Goal: Communication & Community: Answer question/provide support

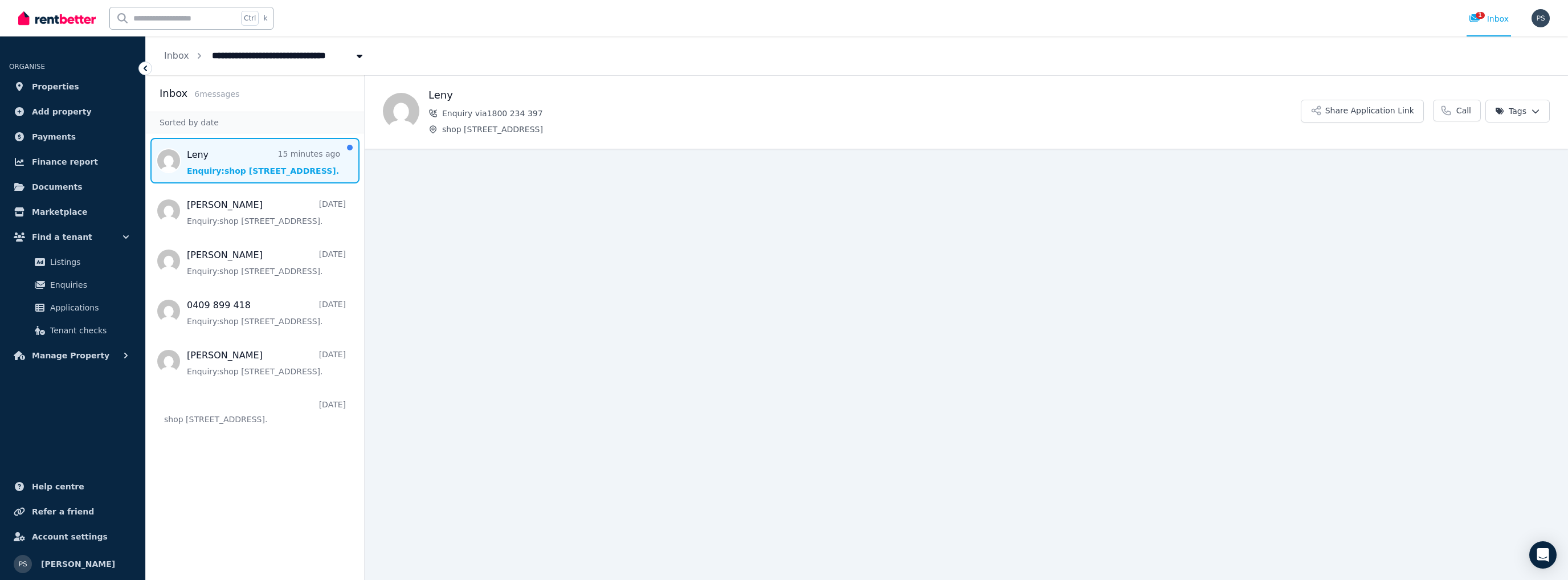
click at [256, 164] on span "Message list" at bounding box center [255, 160] width 218 height 46
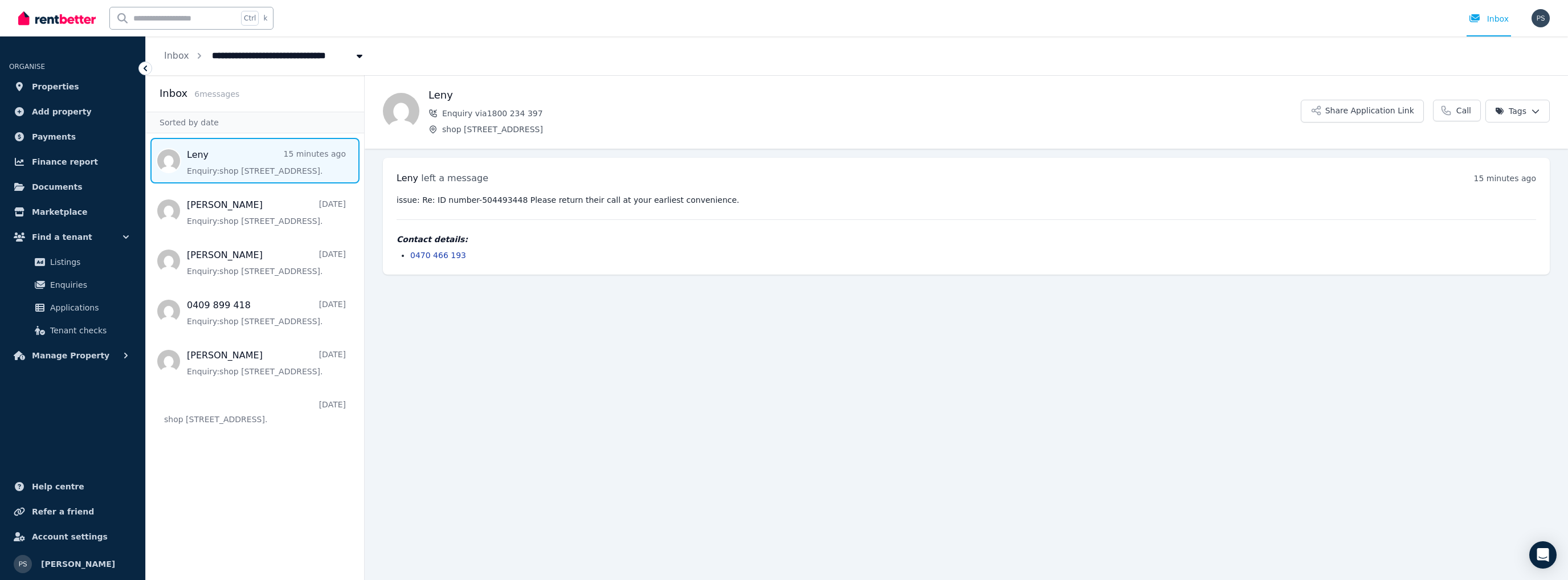
click at [481, 215] on div "issue: Re: ID number-504493448 Please return their call at your earliest conven…" at bounding box center [966, 228] width 1140 height 67
click at [469, 198] on pre "issue: Re: ID number-504493448 Please return their call at your earliest conven…" at bounding box center [966, 200] width 1140 height 11
click at [267, 169] on span "Message list" at bounding box center [255, 160] width 218 height 46
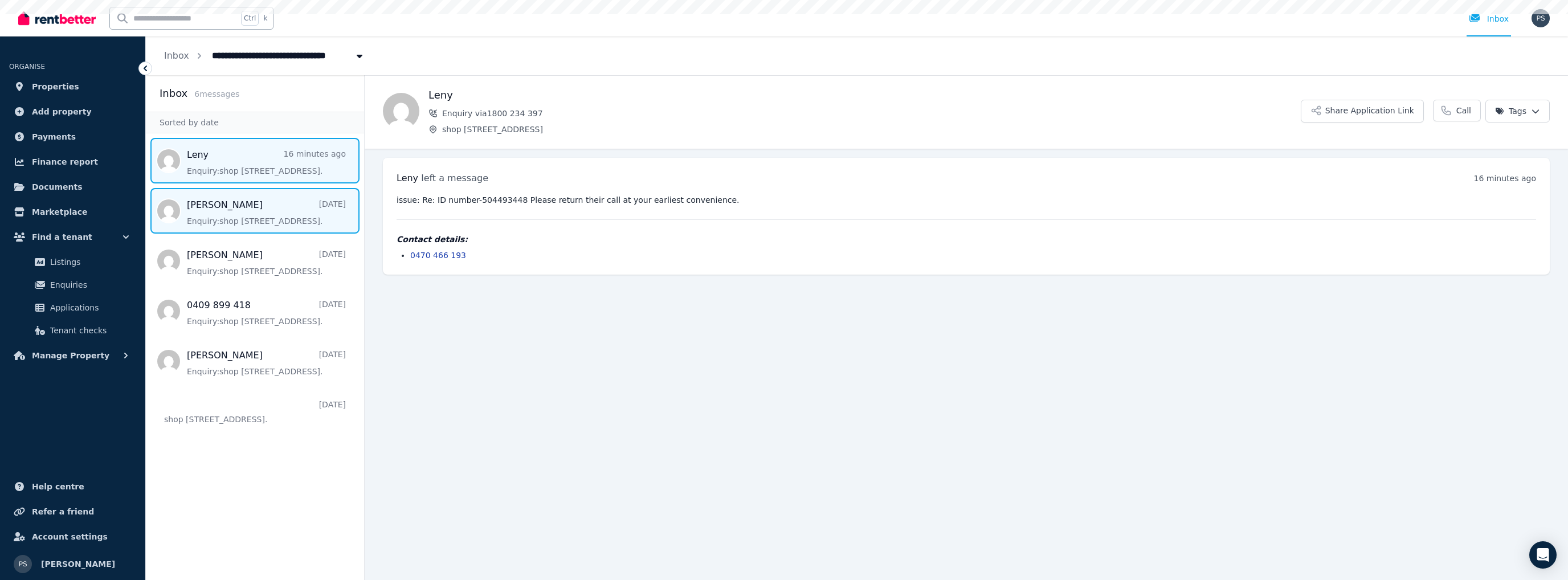
click at [260, 204] on span "Message list" at bounding box center [255, 211] width 218 height 46
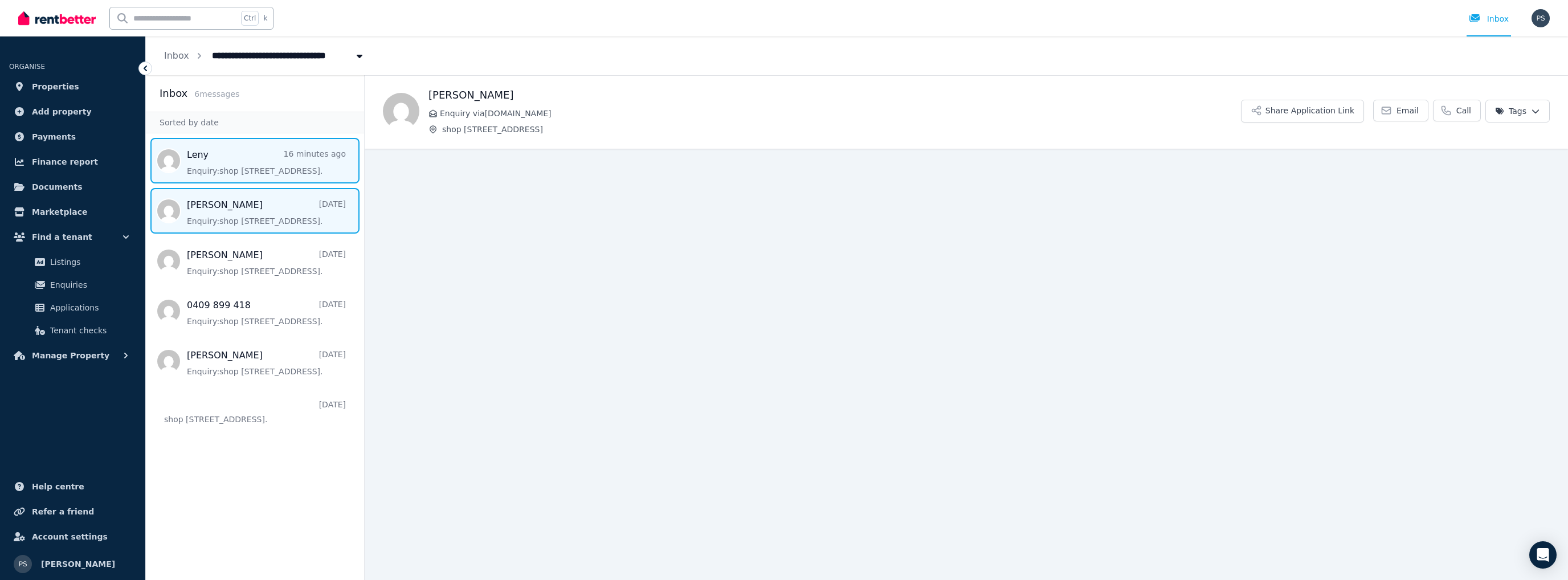
click at [241, 165] on span "Message list" at bounding box center [255, 160] width 218 height 46
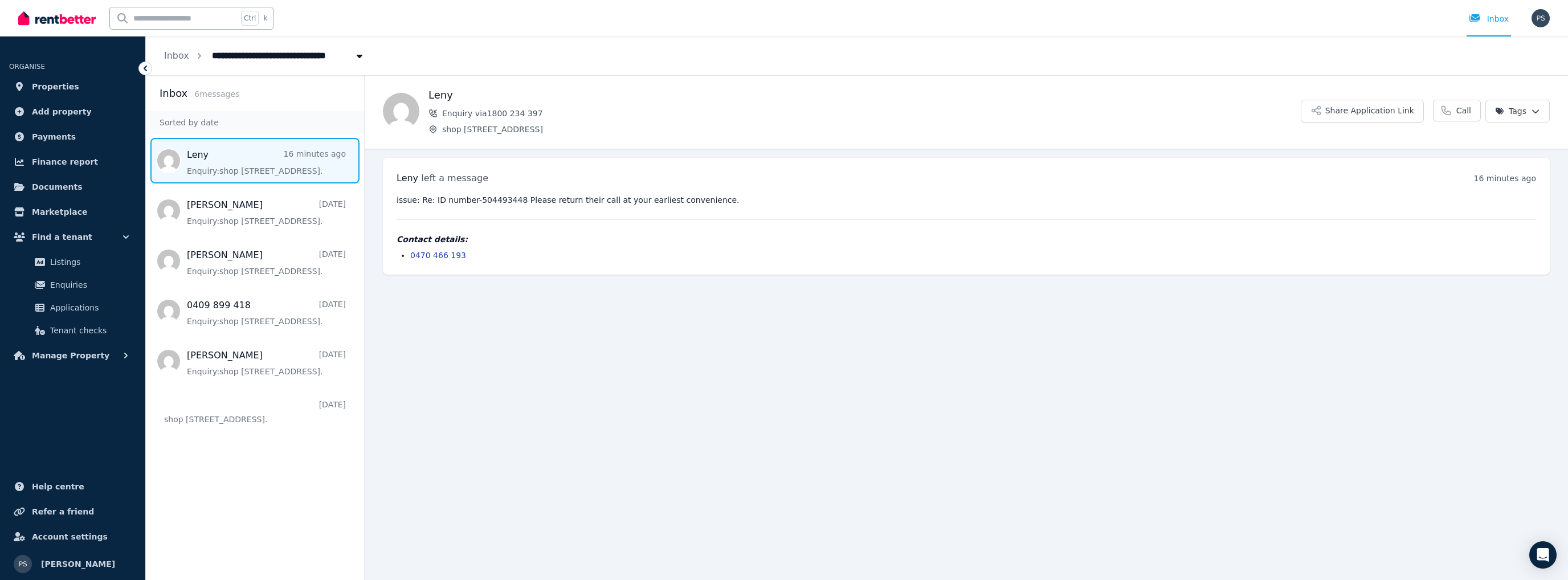
click at [437, 96] on h1 "Leny" at bounding box center [864, 95] width 872 height 16
drag, startPoint x: 698, startPoint y: 204, endPoint x: 388, endPoint y: 203, distance: 310.0
click at [388, 203] on div "Leny left a message 16 minutes ago 12:06 pm on Tue, 26 Aug 2025 issue: Re: ID n…" at bounding box center [966, 216] width 1167 height 116
click at [460, 209] on div "issue: Re: ID number-504493448 Please return their call at your earliest conven…" at bounding box center [966, 228] width 1140 height 67
drag, startPoint x: 390, startPoint y: 202, endPoint x: 707, endPoint y: 200, distance: 317.0
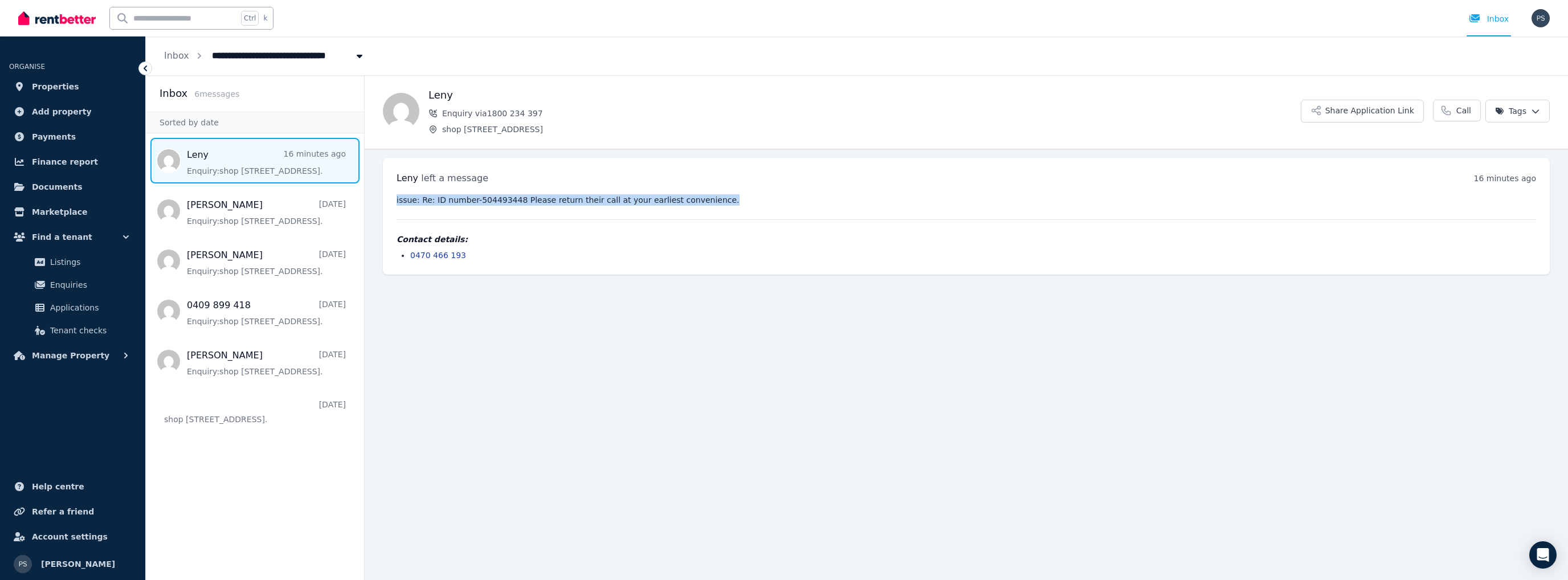
click at [707, 200] on div "Leny left a message 16 minutes ago 12:06 pm on Tue, 26 Aug 2025 issue: Re: ID n…" at bounding box center [966, 216] width 1167 height 116
click at [707, 204] on pre "issue: Re: ID number-504493448 Please return their call at your earliest conven…" at bounding box center [966, 200] width 1140 height 11
drag, startPoint x: 399, startPoint y: 181, endPoint x: 706, endPoint y: 199, distance: 307.5
click at [706, 199] on div "Leny left a message 16 minutes ago 12:06 pm on Tue, 26 Aug 2025 issue: Re: ID n…" at bounding box center [966, 216] width 1167 height 116
click at [707, 204] on pre "issue: Re: ID number-504493448 Please return their call at your earliest conven…" at bounding box center [966, 200] width 1140 height 11
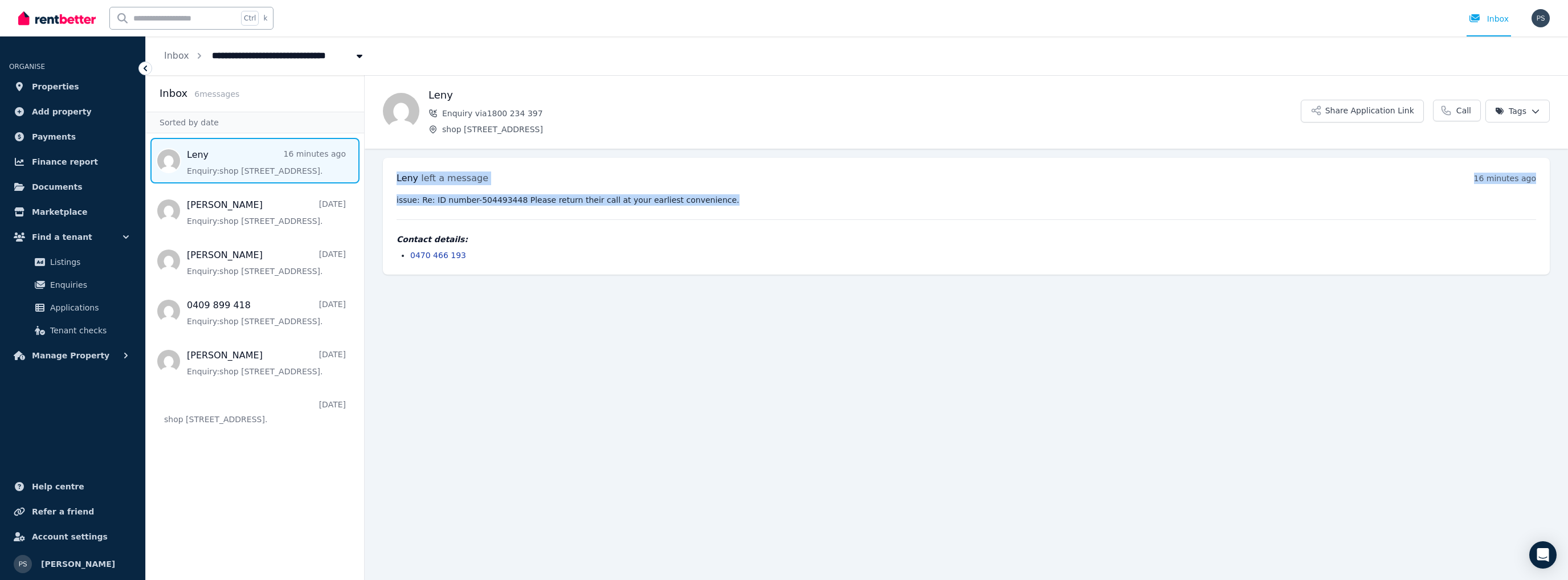
drag, startPoint x: 696, startPoint y: 199, endPoint x: 374, endPoint y: 183, distance: 322.4
click at [374, 183] on ul "Leny left a message 16 minutes ago 12:06 pm on Tue, 26 Aug 2025 issue: Re: ID n…" at bounding box center [967, 217] width 1204 height 135
click at [545, 187] on div "Leny left a message 16 minutes ago 12:06 pm on Tue, 26 Aug 2025 issue: Re: ID n…" at bounding box center [966, 216] width 1167 height 116
click at [716, 201] on pre "issue: Re: ID number-504493448 Please return their call at your earliest conven…" at bounding box center [966, 200] width 1140 height 11
click at [700, 204] on pre "issue: Re: ID number-504493448 Please return their call at your earliest conven…" at bounding box center [966, 200] width 1140 height 11
